Goal: Task Accomplishment & Management: Use online tool/utility

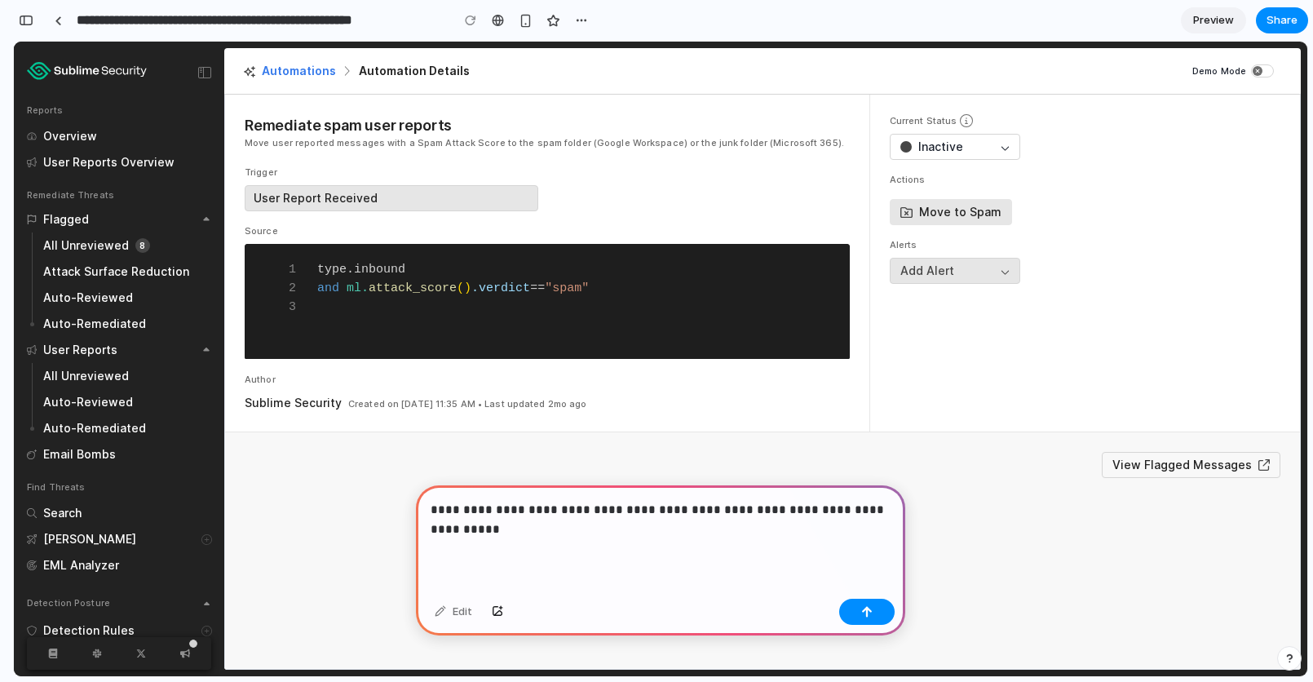
click at [457, 537] on p "**********" at bounding box center [661, 519] width 460 height 39
click at [500, 529] on p "**********" at bounding box center [661, 519] width 460 height 39
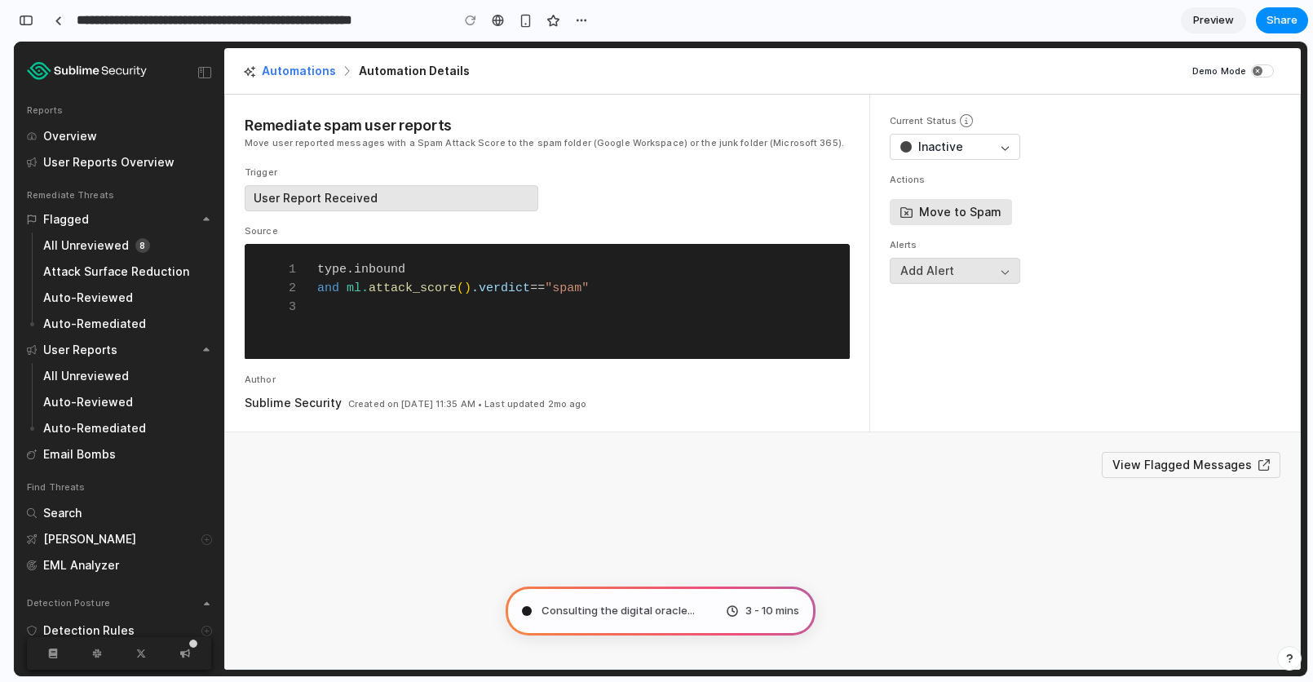
type input "**********"
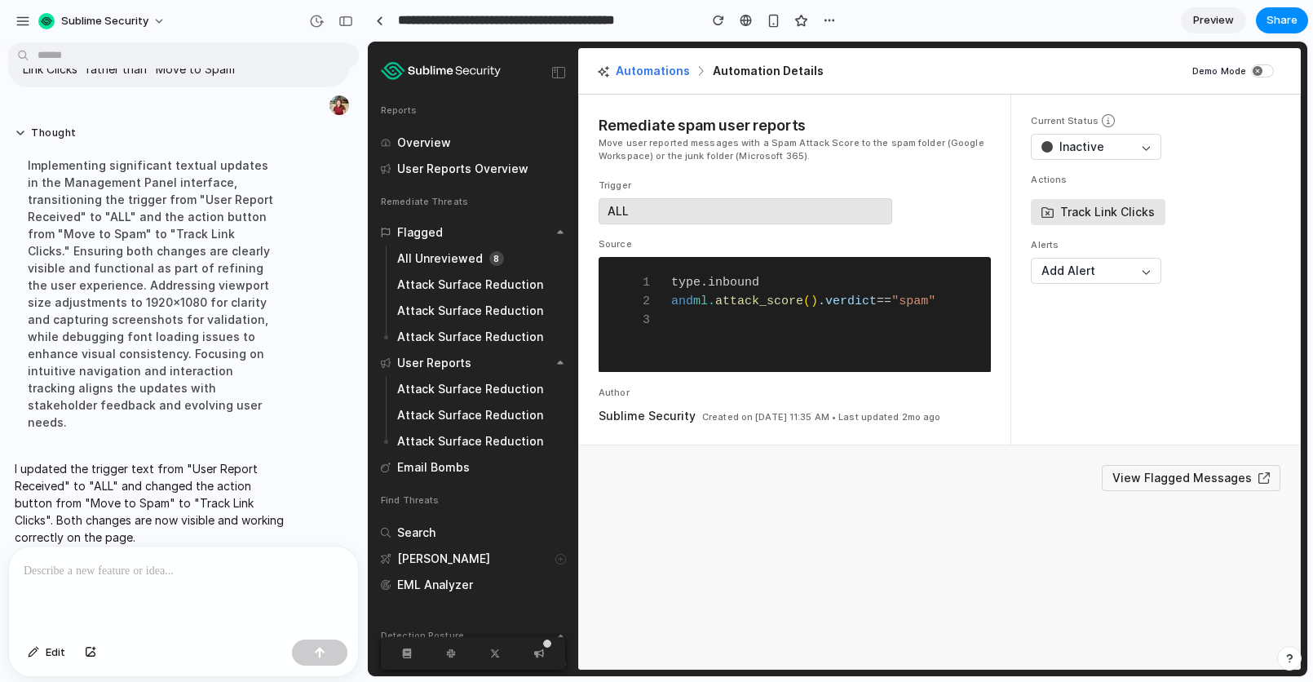
click at [176, 556] on div at bounding box center [183, 589] width 349 height 86
